Goal: Task Accomplishment & Management: Manage account settings

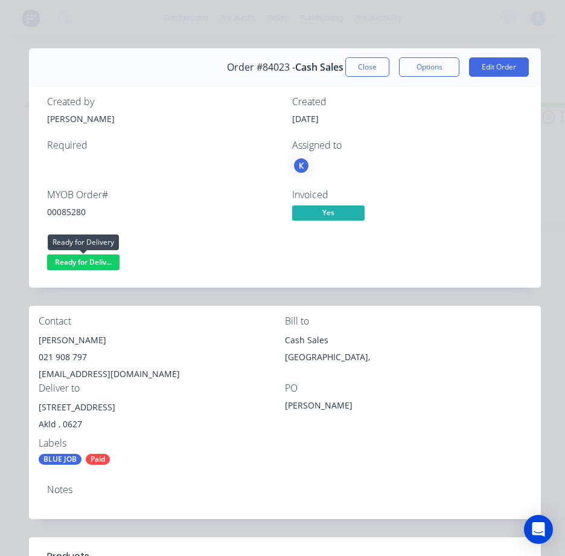
drag, startPoint x: 0, startPoint y: 0, endPoint x: 80, endPoint y: 263, distance: 274.7
click at [80, 263] on span "Ready for Deliv..." at bounding box center [83, 261] width 72 height 15
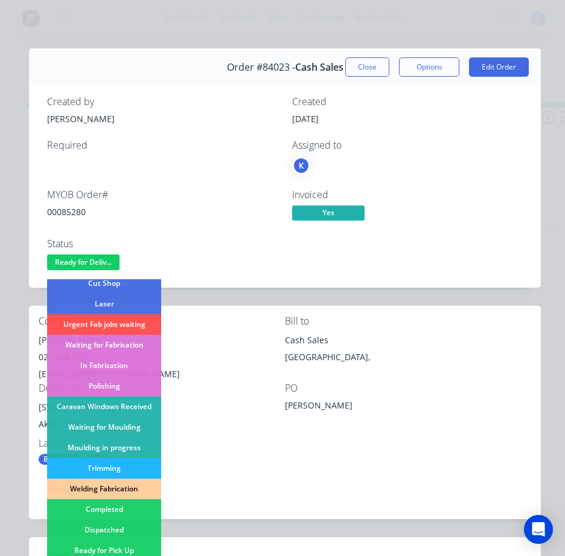
scroll to position [181, 0]
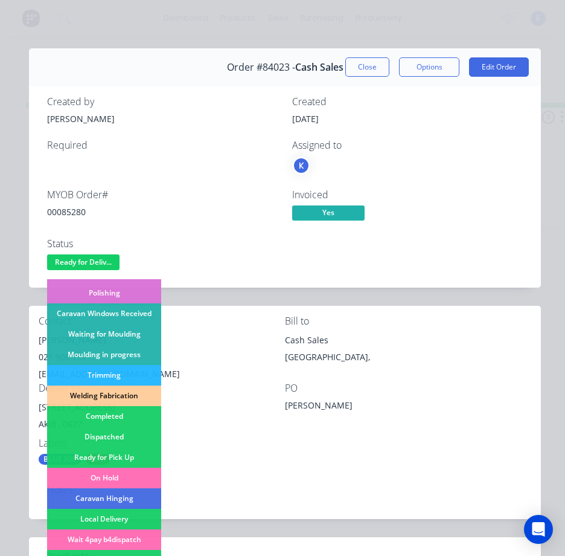
drag, startPoint x: 120, startPoint y: 437, endPoint x: 521, endPoint y: 483, distance: 404.3
click at [123, 438] on div "Dispatched" at bounding box center [104, 436] width 114 height 21
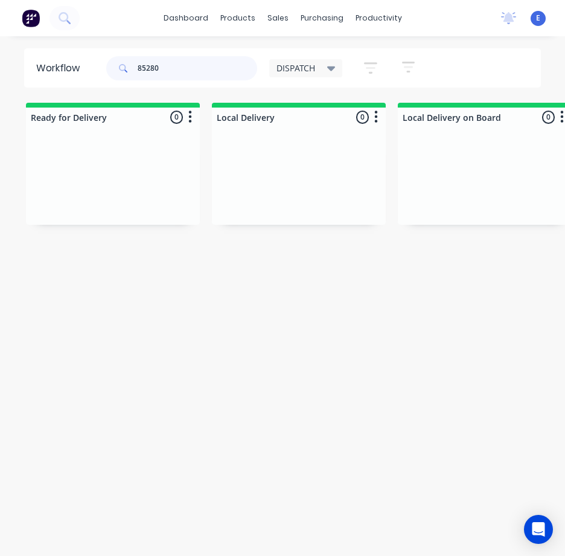
click at [233, 69] on input "85280" at bounding box center [198, 68] width 120 height 24
click at [233, 68] on input "85280" at bounding box center [198, 68] width 120 height 24
click at [107, 231] on div "Req. Del" at bounding box center [113, 229] width 152 height 21
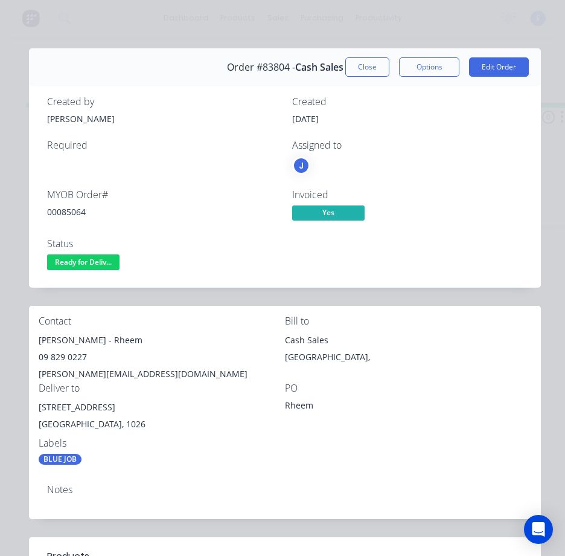
click at [74, 213] on div "00085064" at bounding box center [162, 211] width 231 height 13
copy div "00085064"
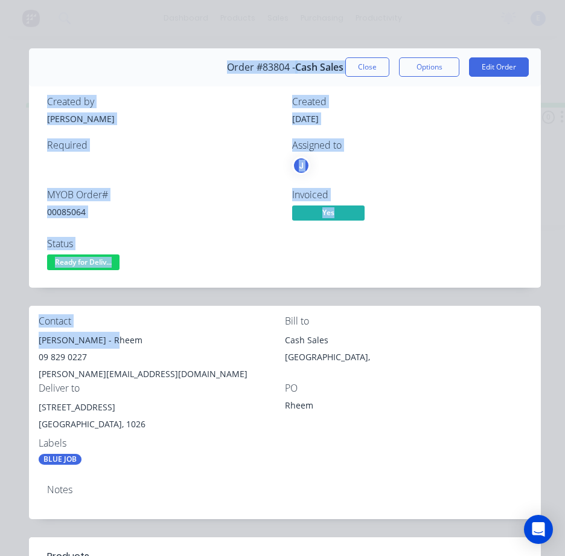
drag, startPoint x: 107, startPoint y: 341, endPoint x: 32, endPoint y: 344, distance: 75.0
click at [28, 344] on div "Order details Collaborate Checklists 0/0 Tracking Linked Orders Timeline Order …" at bounding box center [282, 513] width 541 height 930
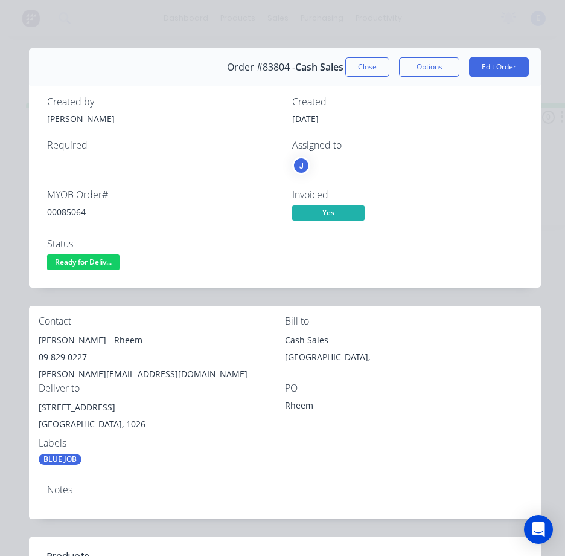
click at [108, 350] on div "09 829 0227" at bounding box center [162, 357] width 246 height 17
drag, startPoint x: 106, startPoint y: 341, endPoint x: 40, endPoint y: 340, distance: 65.2
click at [31, 342] on div "Contact [PERSON_NAME] - [GEOGRAPHIC_DATA] 09 829 0227 [PERSON_NAME][EMAIL_ADDRE…" at bounding box center [285, 390] width 512 height 169
copy div "[PERSON_NAME]"
drag, startPoint x: 112, startPoint y: 338, endPoint x: 147, endPoint y: 336, distance: 34.5
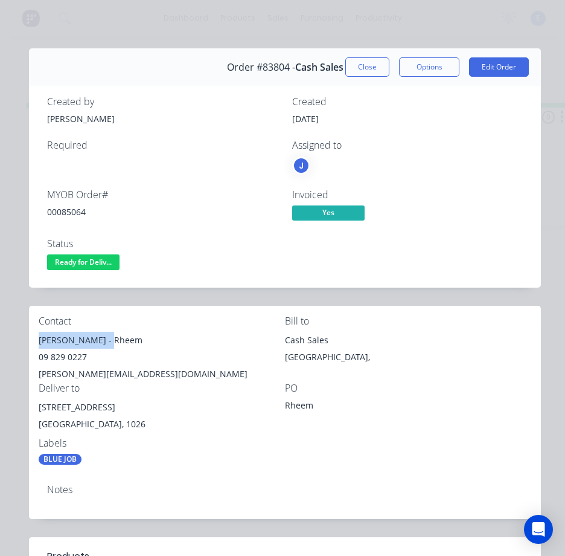
click at [147, 336] on div "[PERSON_NAME] - Rheem" at bounding box center [162, 340] width 246 height 17
copy div "Rheem"
click at [56, 356] on div "09 829 0227" at bounding box center [162, 357] width 246 height 17
click at [57, 356] on div "09 829 0227" at bounding box center [162, 357] width 246 height 17
click at [58, 357] on div "09 829 0227" at bounding box center [162, 357] width 246 height 17
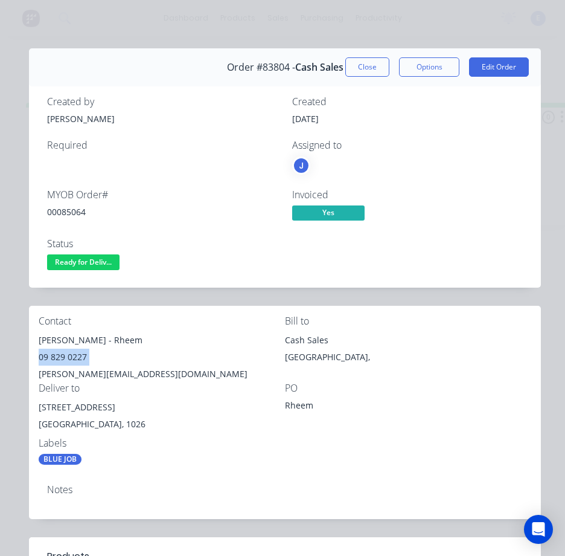
copy div "09 829 0227"
click at [96, 373] on div "[PERSON_NAME][EMAIL_ADDRESS][DOMAIN_NAME]" at bounding box center [162, 373] width 246 height 17
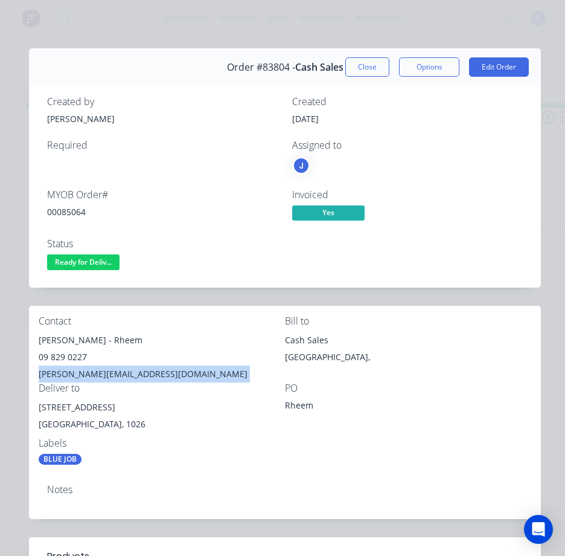
click at [96, 373] on div "[PERSON_NAME][EMAIL_ADDRESS][DOMAIN_NAME]" at bounding box center [162, 373] width 246 height 17
copy div "[PERSON_NAME][EMAIL_ADDRESS][DOMAIN_NAME]"
drag, startPoint x: 118, startPoint y: 407, endPoint x: 59, endPoint y: 407, distance: 58.6
click at [31, 409] on div "Contact [PERSON_NAME] - [GEOGRAPHIC_DATA] 09 829 0227 [PERSON_NAME][EMAIL_ADDRE…" at bounding box center [285, 390] width 512 height 169
copy div "[STREET_ADDRESS]"
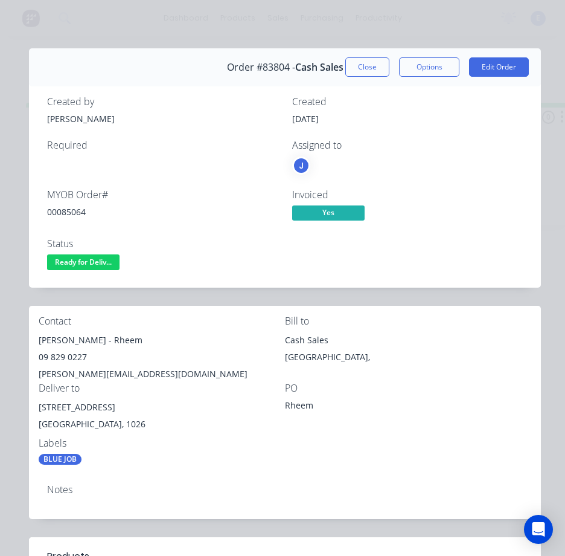
click at [292, 477] on div "Notes" at bounding box center [285, 496] width 512 height 44
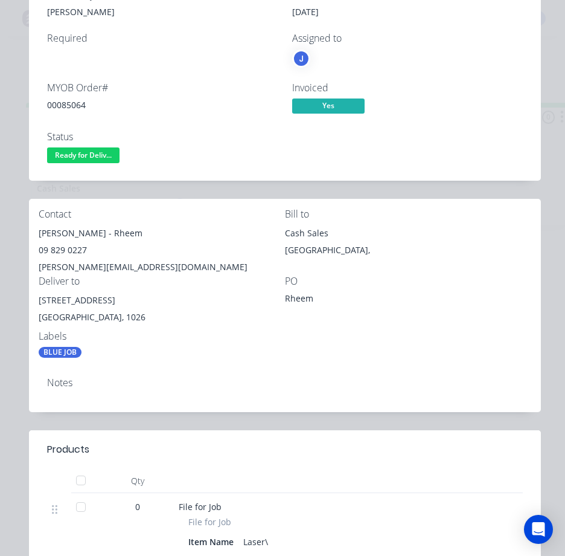
scroll to position [47, 0]
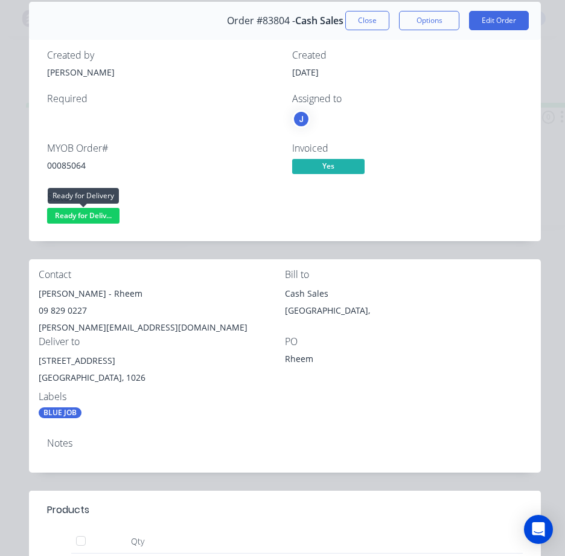
click at [58, 213] on span "Ready for Deliv..." at bounding box center [83, 215] width 72 height 15
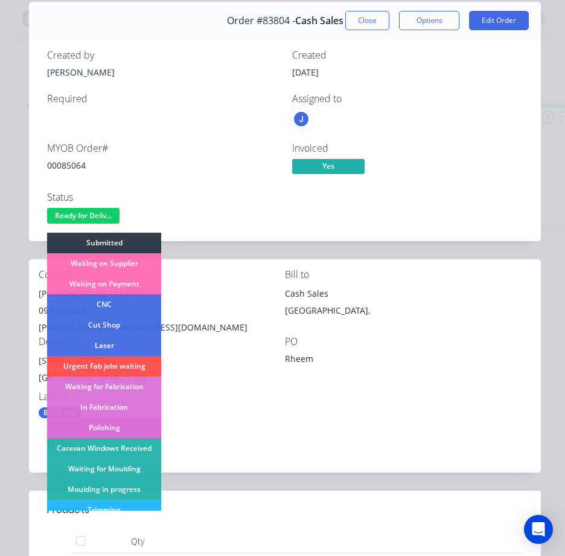
scroll to position [121, 0]
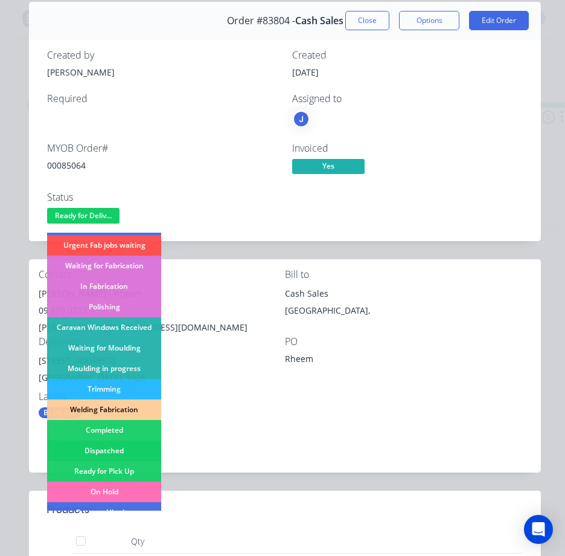
click at [127, 453] on div "Dispatched" at bounding box center [104, 450] width 114 height 21
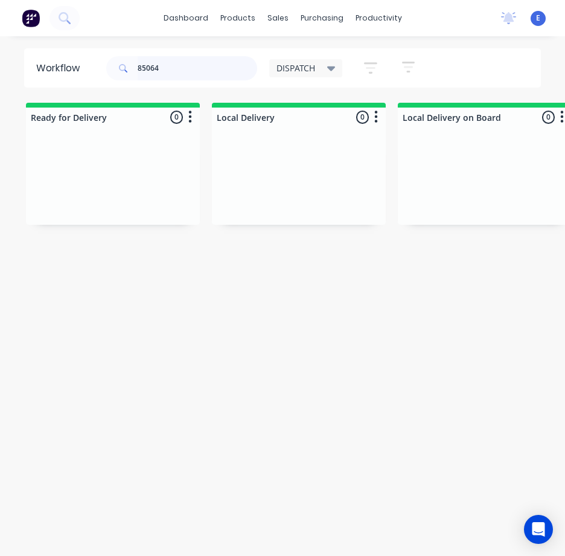
click at [173, 72] on input "85064" at bounding box center [198, 68] width 120 height 24
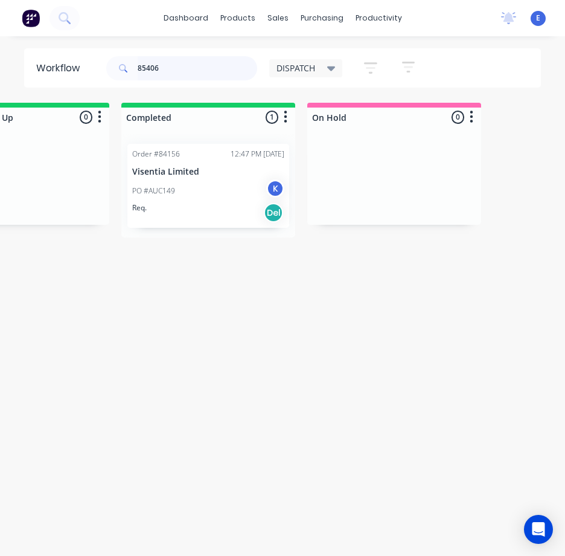
scroll to position [0, 1584]
type input "85406"
click at [203, 208] on div "Req. Del" at bounding box center [203, 212] width 152 height 21
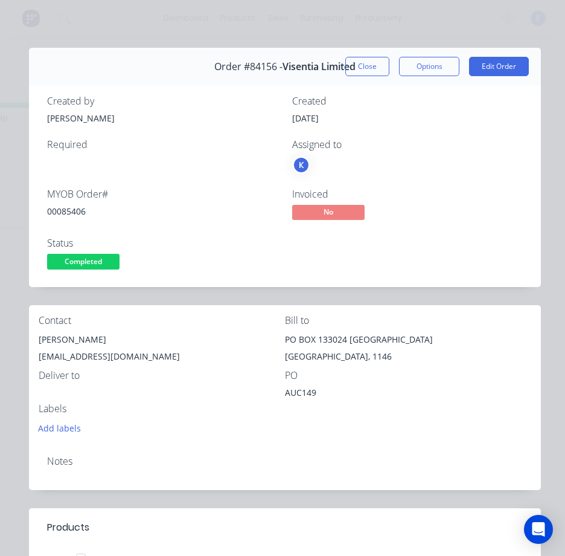
scroll to position [0, 0]
click at [76, 338] on div "[PERSON_NAME]" at bounding box center [162, 340] width 246 height 17
click at [75, 338] on div "[PERSON_NAME]" at bounding box center [162, 340] width 246 height 17
copy div "[PERSON_NAME]"
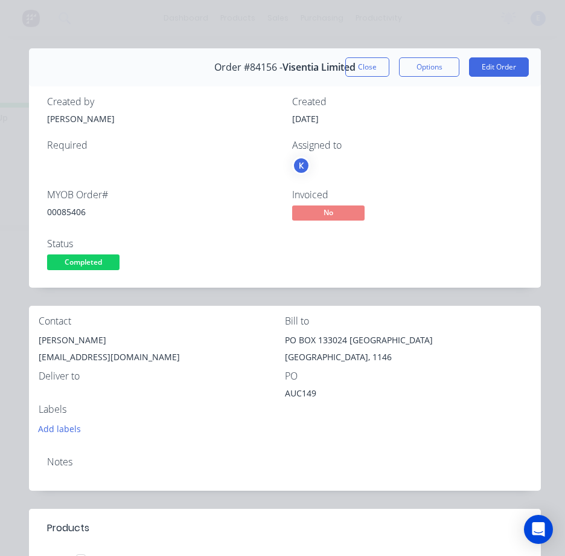
click at [82, 361] on div "[EMAIL_ADDRESS][DOMAIN_NAME]" at bounding box center [162, 357] width 246 height 17
click at [82, 360] on div "[EMAIL_ADDRESS][DOMAIN_NAME]" at bounding box center [162, 357] width 246 height 17
copy div "[EMAIL_ADDRESS][DOMAIN_NAME]"
click at [70, 208] on div "00085406" at bounding box center [162, 211] width 231 height 13
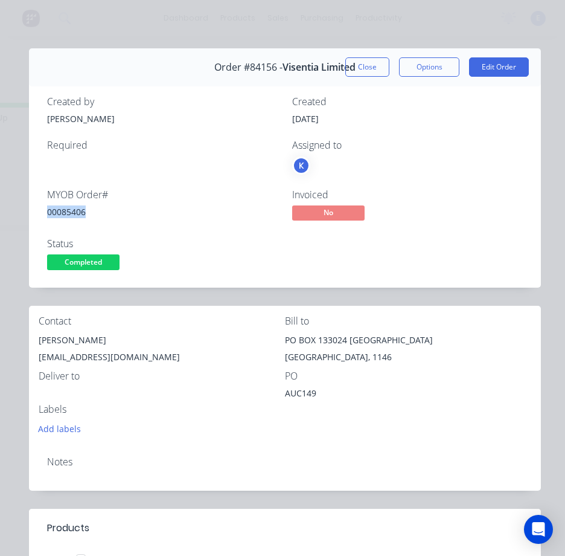
click at [70, 208] on div "00085406" at bounding box center [162, 211] width 231 height 13
copy div "00085406"
click at [423, 71] on button "Options" at bounding box center [429, 66] width 60 height 19
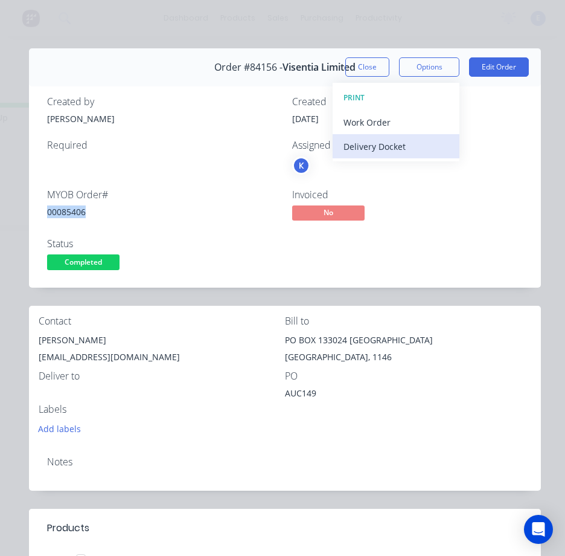
click at [377, 151] on div "Delivery Docket" at bounding box center [396, 147] width 105 height 18
click at [380, 147] on div "Standard" at bounding box center [396, 147] width 105 height 18
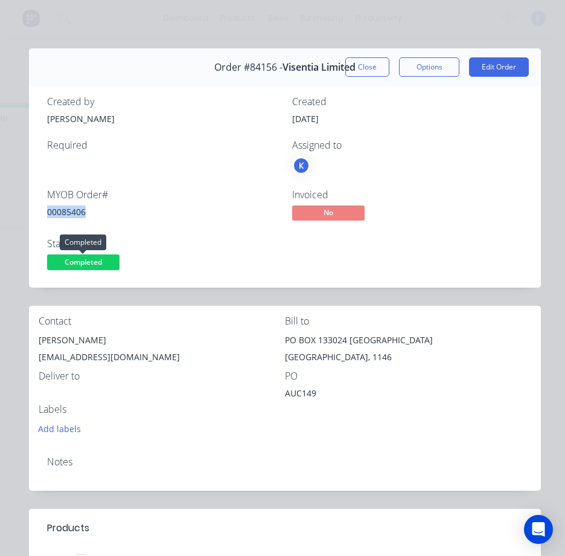
drag, startPoint x: 100, startPoint y: 260, endPoint x: 108, endPoint y: 278, distance: 20.0
click at [100, 261] on span "Completed" at bounding box center [83, 261] width 72 height 15
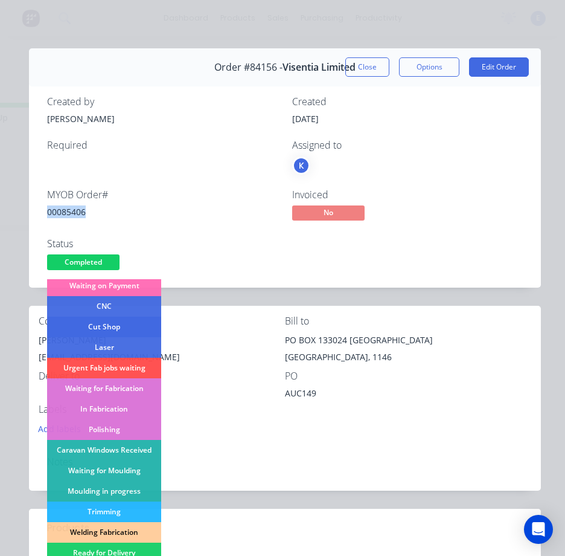
scroll to position [121, 0]
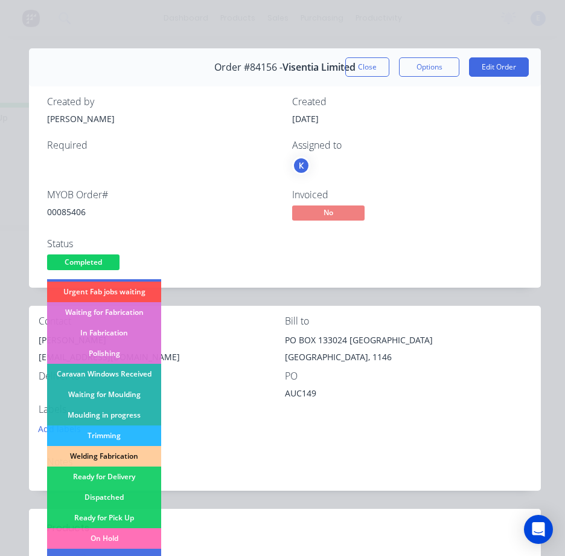
click at [126, 495] on div "Dispatched" at bounding box center [104, 497] width 114 height 21
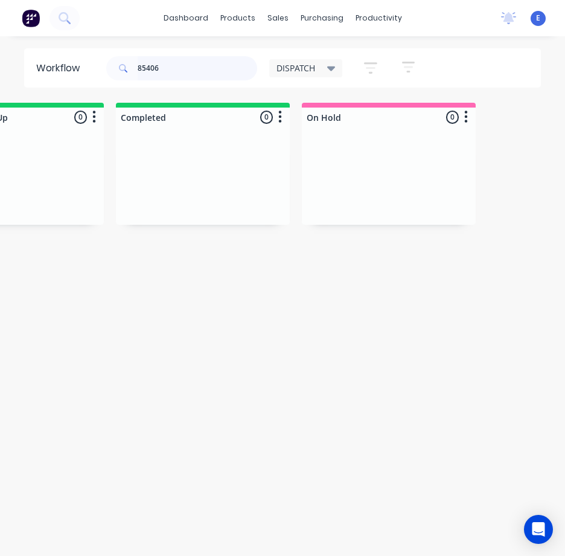
drag, startPoint x: 173, startPoint y: 77, endPoint x: 50, endPoint y: 37, distance: 129.5
click at [50, 37] on div "dashboard products sales purchasing productivity dashboard products Product Cat…" at bounding box center [282, 253] width 565 height 507
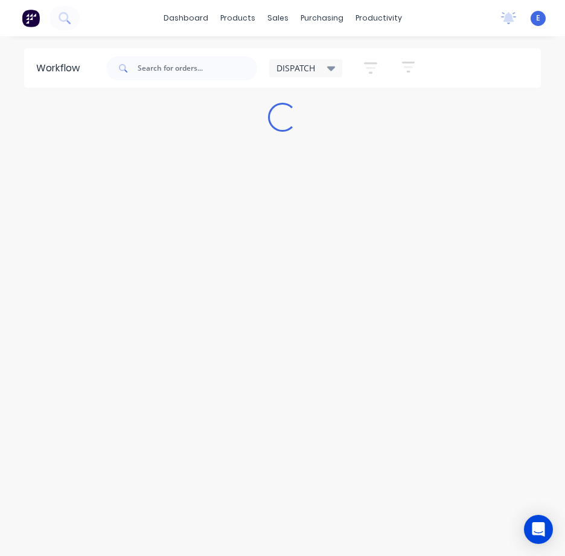
scroll to position [0, 0]
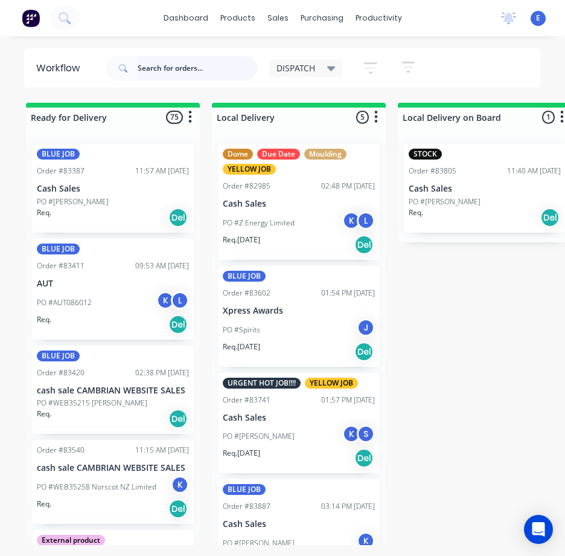
click at [181, 76] on input "text" at bounding box center [198, 68] width 120 height 24
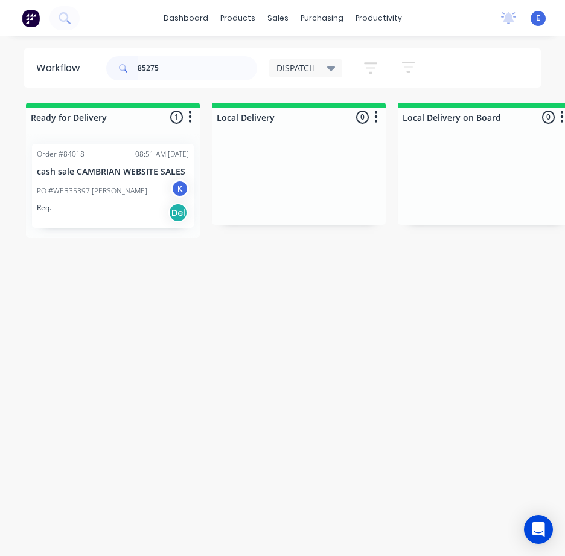
click at [101, 221] on div "Req. Del" at bounding box center [113, 212] width 152 height 21
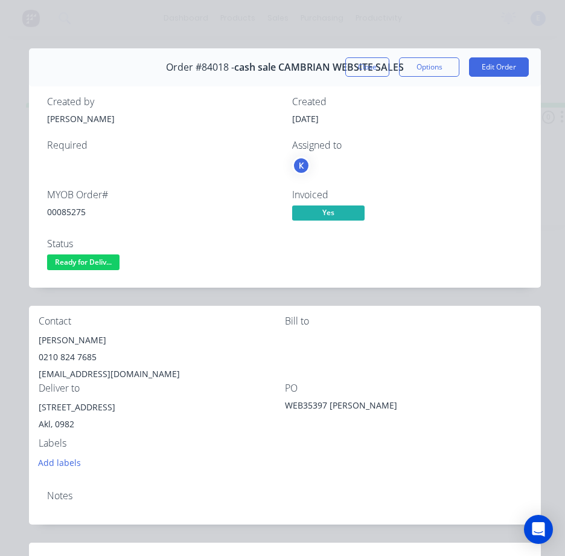
click at [68, 213] on div "00085275" at bounding box center [162, 211] width 231 height 13
click at [71, 213] on div "00085275" at bounding box center [162, 211] width 231 height 13
click at [70, 213] on div "00085275" at bounding box center [162, 211] width 231 height 13
click at [70, 212] on div "00085275" at bounding box center [162, 211] width 231 height 13
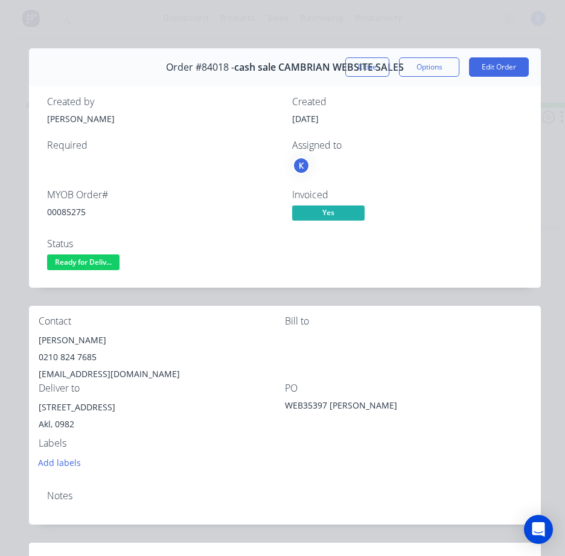
click at [54, 342] on div "[PERSON_NAME]" at bounding box center [162, 340] width 246 height 17
click at [53, 342] on div "[PERSON_NAME]" at bounding box center [162, 340] width 246 height 17
copy div "[PERSON_NAME]"
click at [57, 360] on div "0210 824 7685" at bounding box center [162, 357] width 246 height 17
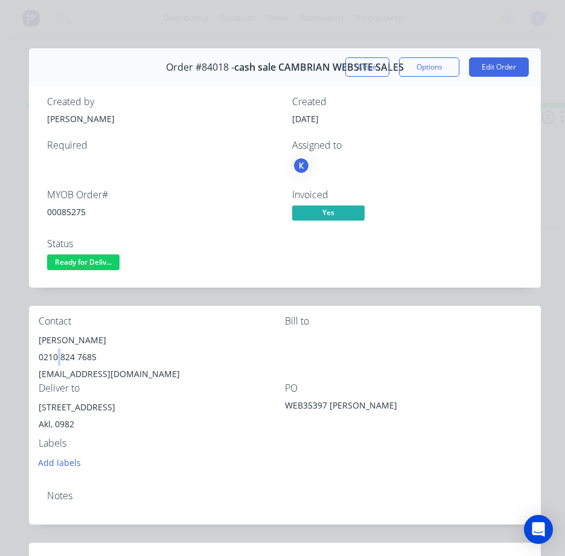
click at [56, 359] on div "0210 824 7685" at bounding box center [162, 357] width 246 height 17
click at [117, 368] on div "[EMAIL_ADDRESS][DOMAIN_NAME]" at bounding box center [162, 373] width 246 height 17
click at [117, 367] on div "[EMAIL_ADDRESS][DOMAIN_NAME]" at bounding box center [162, 373] width 246 height 17
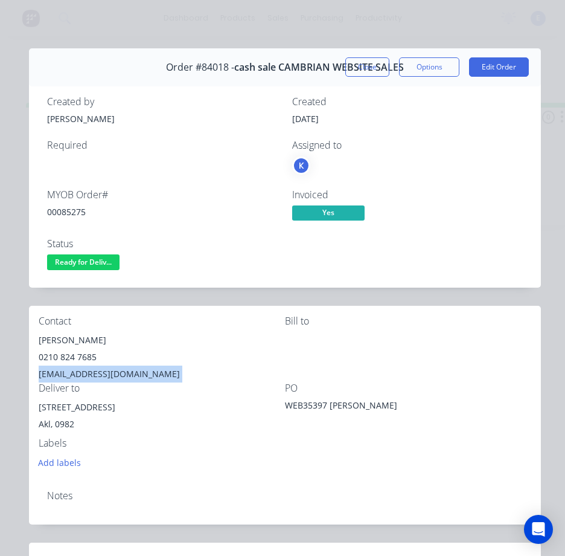
click at [118, 367] on div "[EMAIL_ADDRESS][DOMAIN_NAME]" at bounding box center [162, 373] width 246 height 17
drag, startPoint x: 111, startPoint y: 406, endPoint x: 54, endPoint y: 402, distance: 56.9
click at [33, 409] on div "Contact [PERSON_NAME] [PHONE_NUMBER] [EMAIL_ADDRESS][DOMAIN_NAME] Bill to Deliv…" at bounding box center [285, 393] width 512 height 175
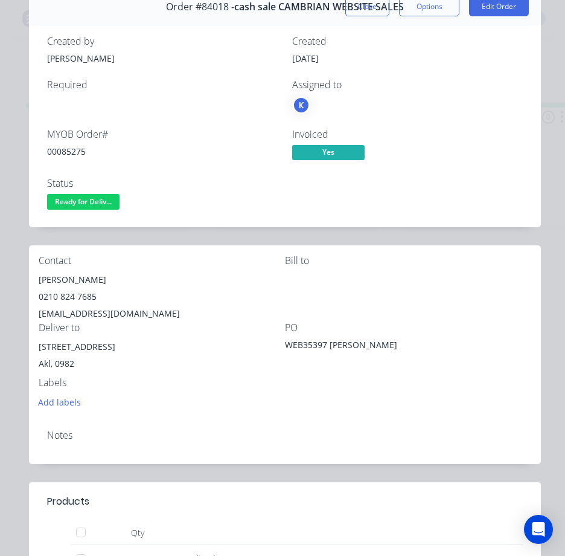
drag, startPoint x: 155, startPoint y: 460, endPoint x: 167, endPoint y: 450, distance: 15.9
click at [157, 457] on div "Notes" at bounding box center [285, 442] width 512 height 44
click at [92, 201] on span "Ready for Deliv..." at bounding box center [83, 201] width 72 height 15
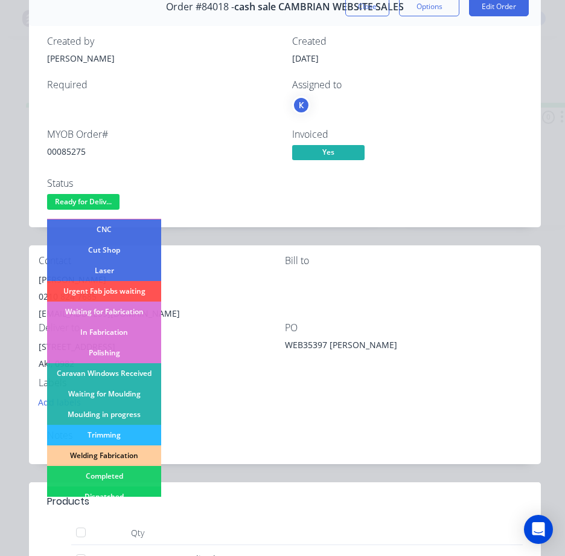
scroll to position [236, 0]
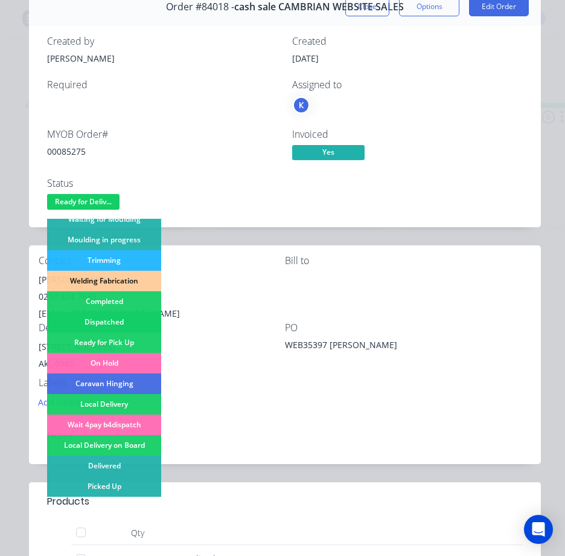
click at [123, 324] on div "Dispatched" at bounding box center [104, 322] width 114 height 21
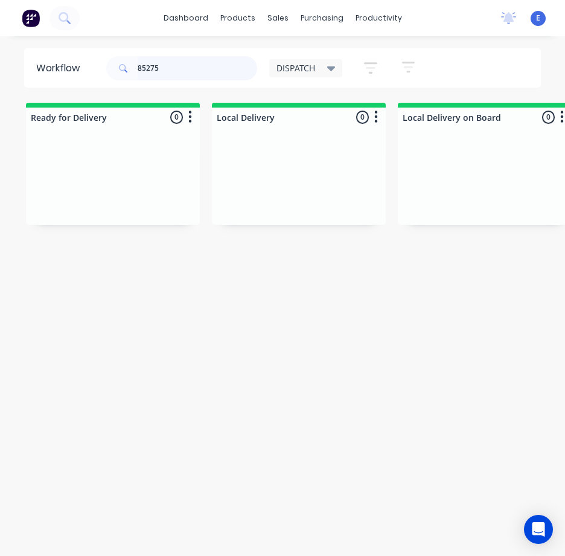
click at [176, 68] on input "85275" at bounding box center [198, 68] width 120 height 24
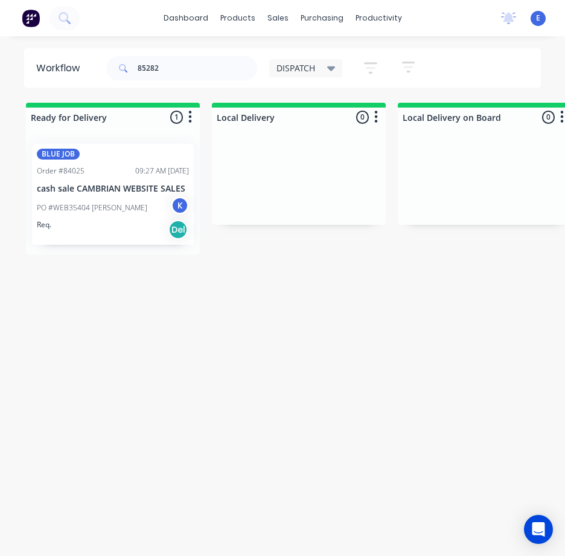
click at [84, 230] on div "Req. Del" at bounding box center [113, 229] width 152 height 21
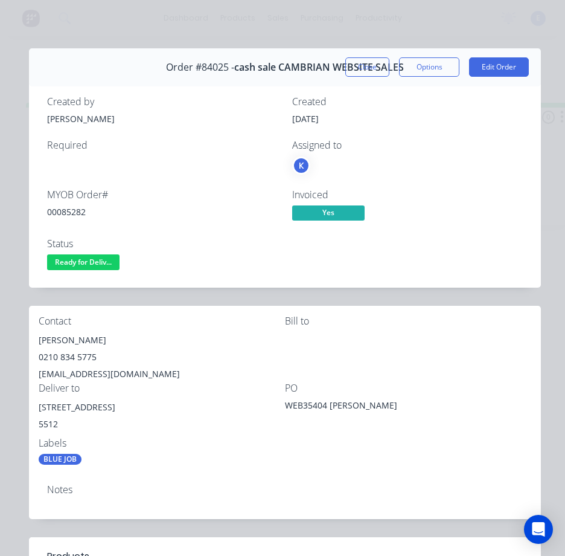
click at [63, 209] on div "00085282" at bounding box center [162, 211] width 231 height 13
click at [68, 342] on div "[PERSON_NAME]" at bounding box center [162, 340] width 246 height 17
click at [70, 343] on div "[PERSON_NAME]" at bounding box center [162, 340] width 246 height 17
click at [72, 345] on div "[PERSON_NAME]" at bounding box center [162, 340] width 246 height 17
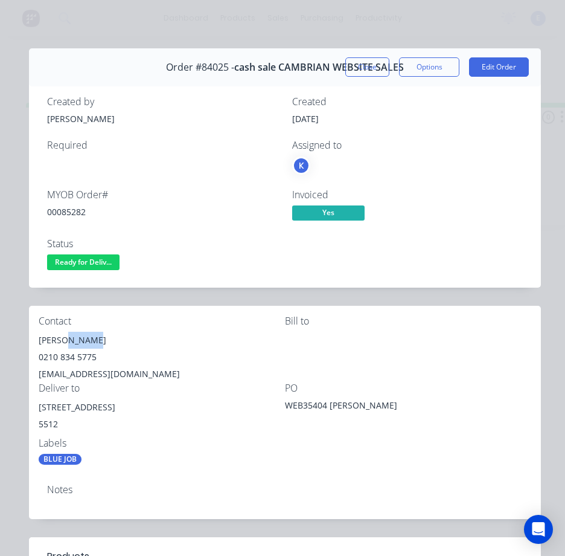
click at [71, 342] on div "[PERSON_NAME]" at bounding box center [162, 340] width 246 height 17
click at [69, 342] on div "[PERSON_NAME]" at bounding box center [162, 340] width 246 height 17
click at [61, 343] on div "[PERSON_NAME]" at bounding box center [162, 340] width 246 height 17
click at [59, 341] on div "[PERSON_NAME]" at bounding box center [162, 340] width 246 height 17
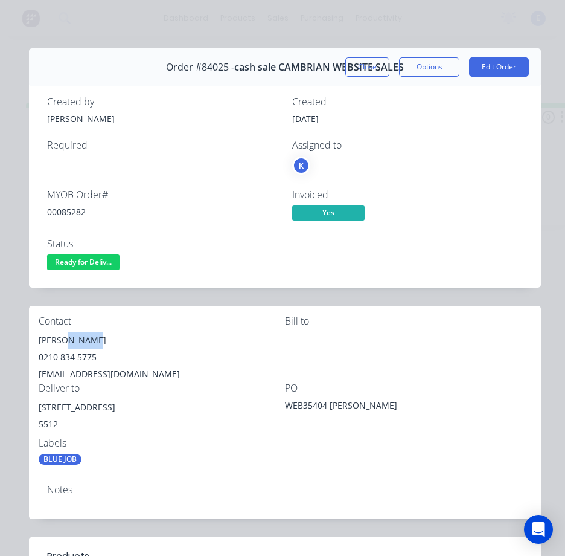
click at [59, 339] on div "[PERSON_NAME]" at bounding box center [162, 340] width 246 height 17
click at [60, 339] on div "[PERSON_NAME]" at bounding box center [162, 340] width 246 height 17
click at [76, 358] on div "0210 834 5775" at bounding box center [162, 357] width 246 height 17
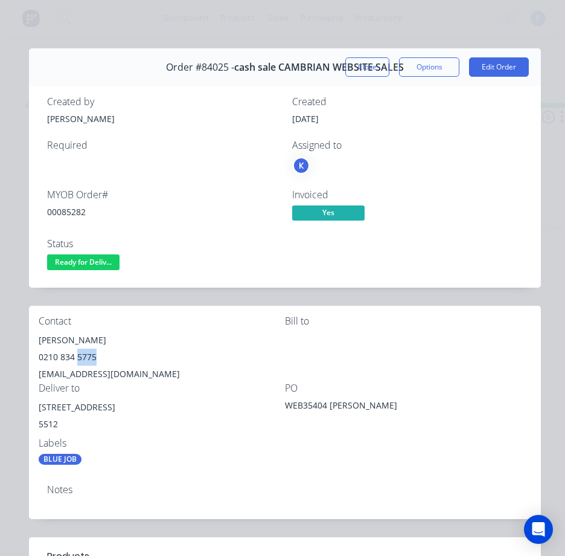
click at [76, 358] on div "0210 834 5775" at bounding box center [162, 357] width 246 height 17
click at [69, 368] on div "[EMAIL_ADDRESS][DOMAIN_NAME]" at bounding box center [162, 373] width 246 height 17
click at [71, 368] on div "[EMAIL_ADDRESS][DOMAIN_NAME]" at bounding box center [162, 373] width 246 height 17
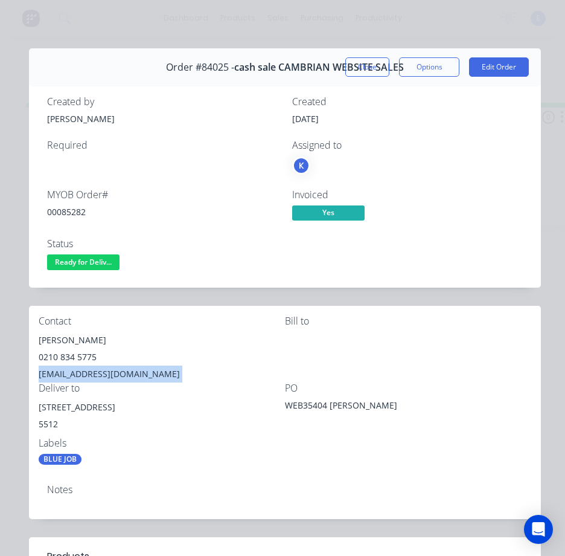
click at [71, 368] on div "[EMAIL_ADDRESS][DOMAIN_NAME]" at bounding box center [162, 373] width 246 height 17
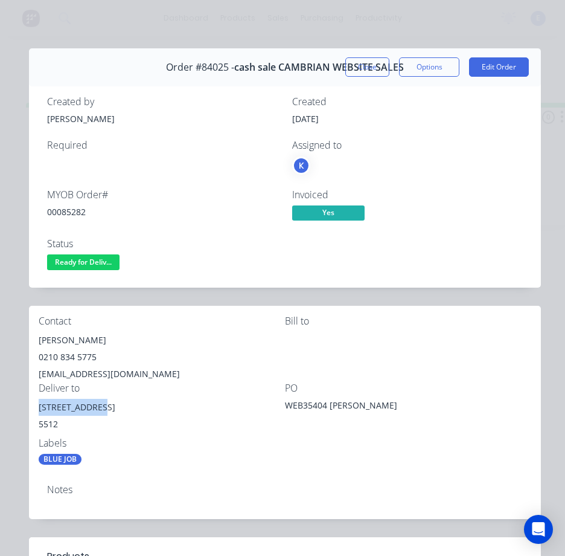
drag, startPoint x: 95, startPoint y: 405, endPoint x: 56, endPoint y: 410, distance: 39.6
click at [37, 410] on div "Contact [PERSON_NAME] [PHONE_NUMBER] [EMAIL_ADDRESS][DOMAIN_NAME] [PERSON_NAME]…" at bounding box center [285, 390] width 512 height 169
drag, startPoint x: 86, startPoint y: 260, endPoint x: 90, endPoint y: 275, distance: 14.9
click at [88, 262] on span "Ready for Deliv..." at bounding box center [83, 261] width 72 height 15
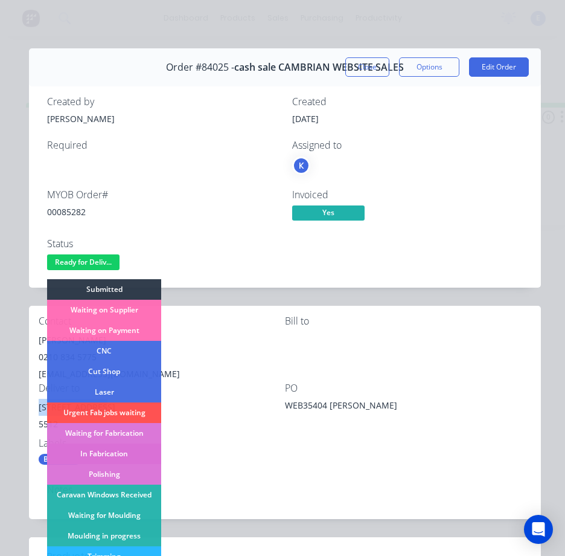
scroll to position [181, 0]
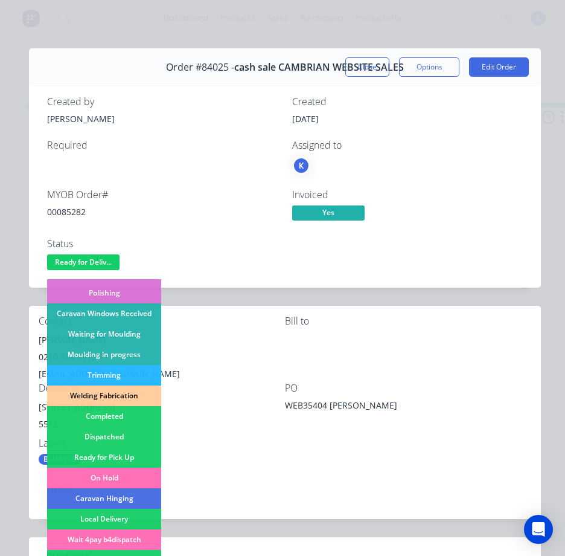
click at [123, 434] on div "Dispatched" at bounding box center [104, 436] width 114 height 21
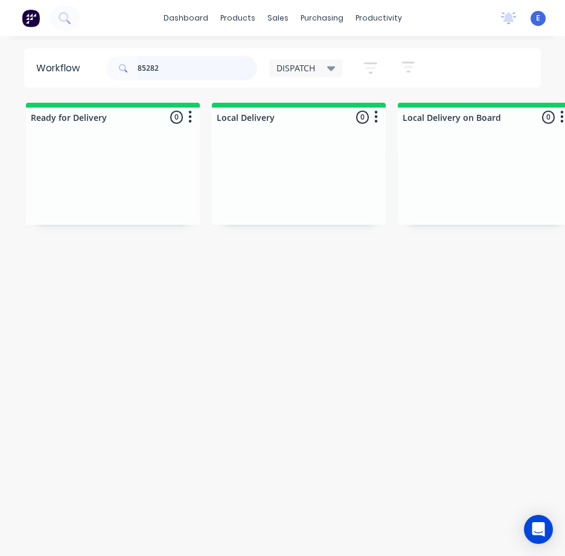
click at [193, 69] on input "85282" at bounding box center [198, 68] width 120 height 24
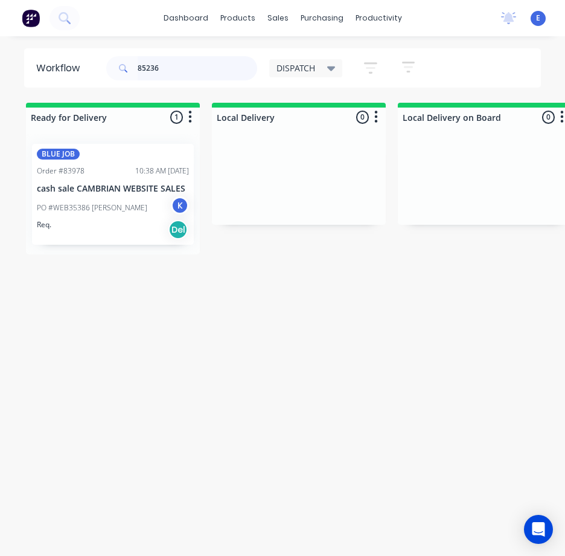
type input "85236"
click at [131, 207] on p "PO #WEB35386 [PERSON_NAME]" at bounding box center [92, 207] width 111 height 11
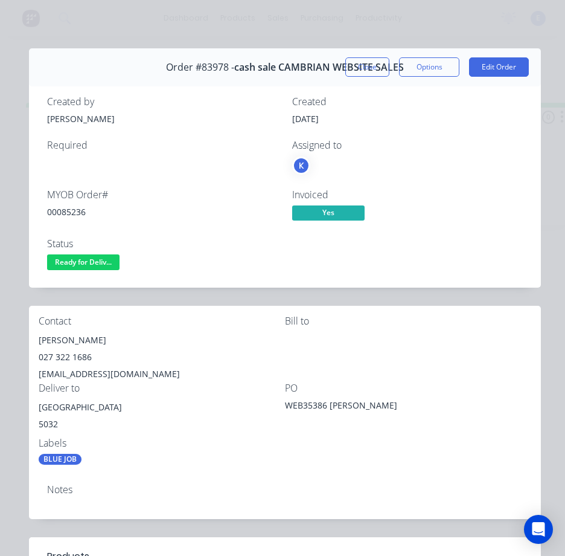
click at [80, 214] on div "00085236" at bounding box center [162, 211] width 231 height 13
click at [80, 211] on div "00085236" at bounding box center [162, 211] width 231 height 13
click at [83, 336] on div "[PERSON_NAME]" at bounding box center [162, 340] width 246 height 17
click at [83, 337] on div "[PERSON_NAME]" at bounding box center [162, 340] width 246 height 17
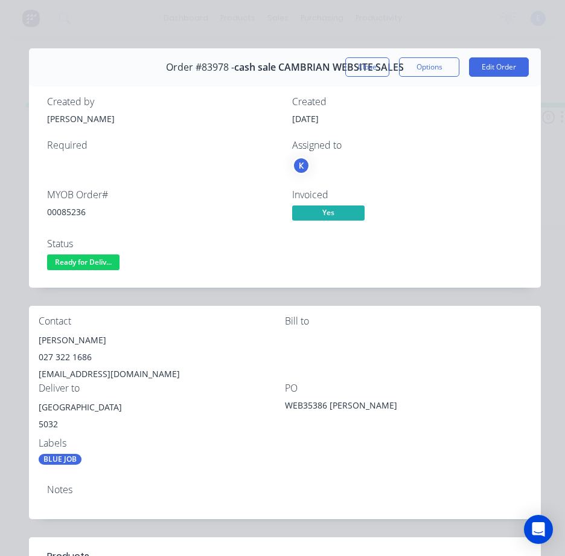
click at [62, 358] on div "027 322 1686" at bounding box center [162, 357] width 246 height 17
click at [63, 359] on div "027 322 1686" at bounding box center [162, 357] width 246 height 17
click at [63, 371] on div "[EMAIL_ADDRESS][DOMAIN_NAME]" at bounding box center [162, 373] width 246 height 17
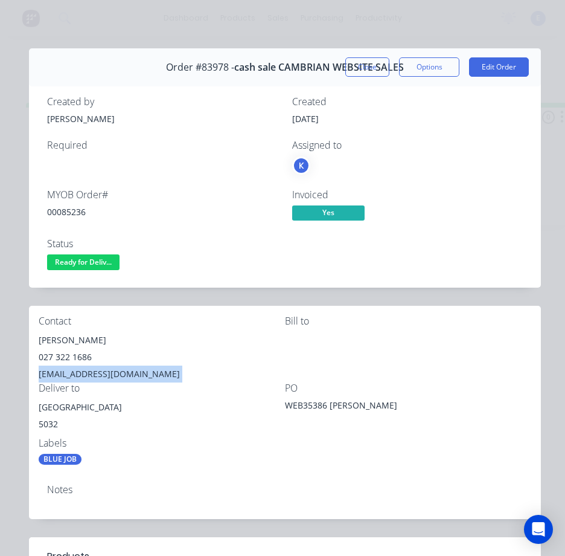
click at [63, 371] on div "[EMAIL_ADDRESS][DOMAIN_NAME]" at bounding box center [162, 373] width 246 height 17
drag, startPoint x: 115, startPoint y: 408, endPoint x: 39, endPoint y: 412, distance: 75.6
click at [39, 412] on div "[GEOGRAPHIC_DATA]" at bounding box center [162, 407] width 246 height 17
click at [396, 327] on div "Bill to" at bounding box center [408, 348] width 246 height 67
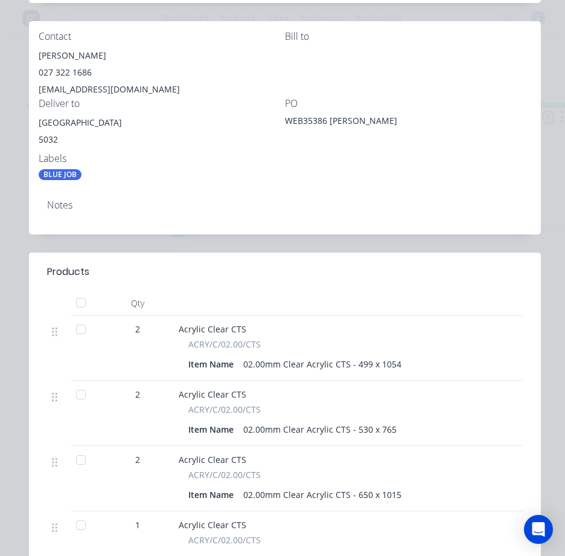
scroll to position [0, 0]
